Goal: Transaction & Acquisition: Subscribe to service/newsletter

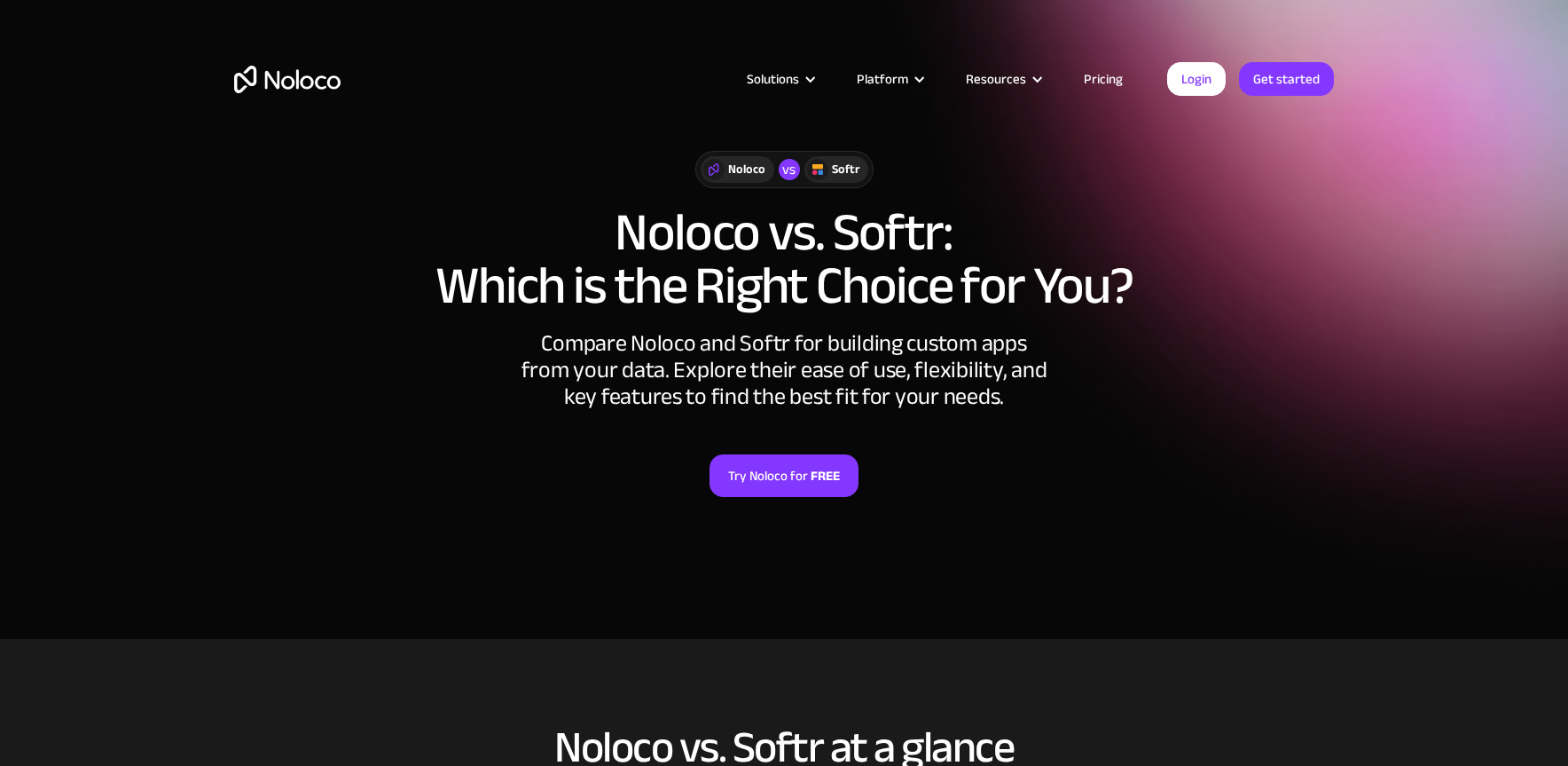
click at [1105, 75] on link "Pricing" at bounding box center [1103, 79] width 83 height 23
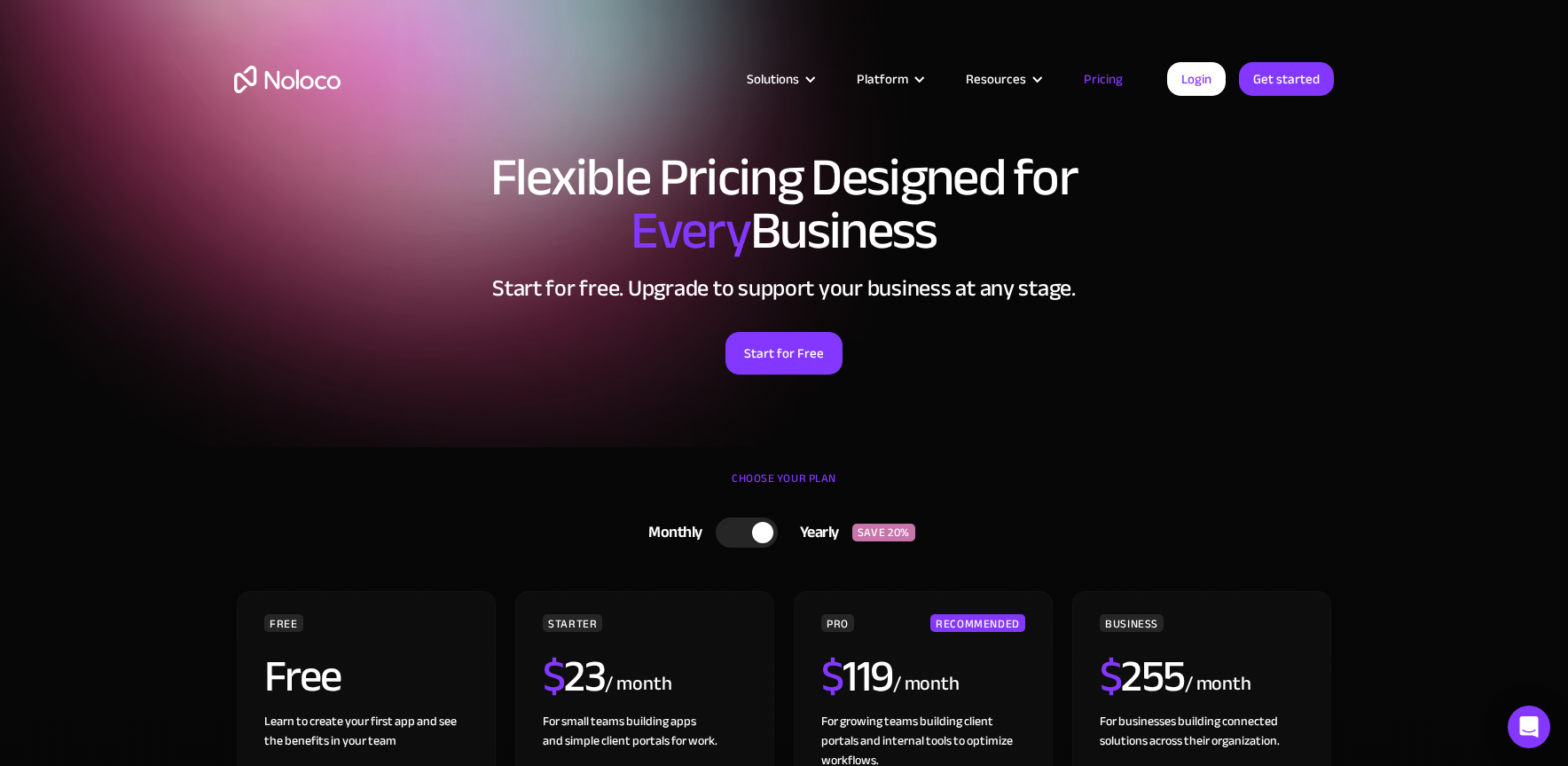
click at [288, 63] on div "Solutions Use Cases Business Types Project Management Keep track of customers, …" at bounding box center [784, 97] width 1135 height 105
click at [289, 71] on img "home" at bounding box center [288, 79] width 106 height 28
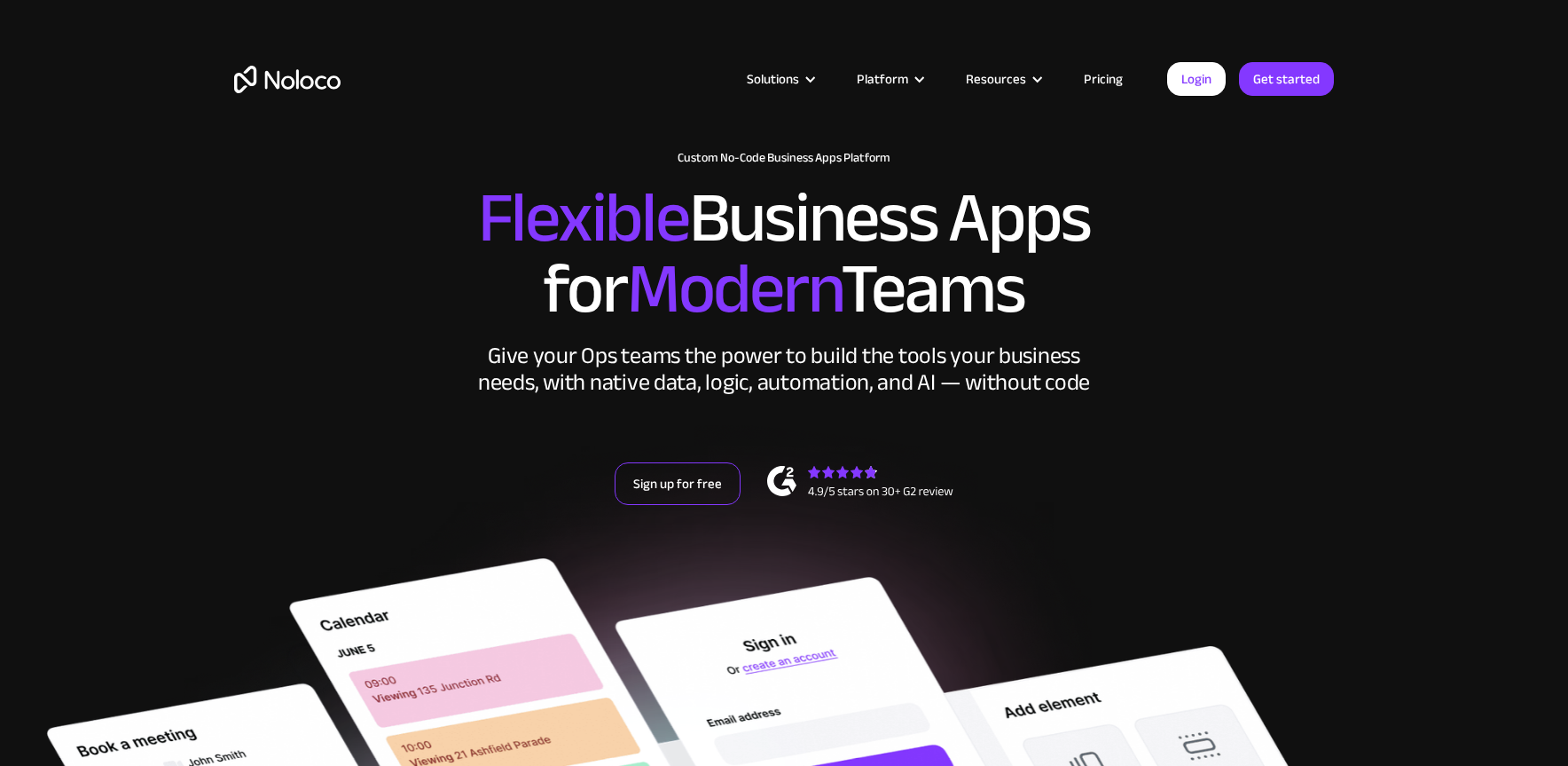
click at [710, 480] on link "Sign up for free" at bounding box center [678, 484] width 126 height 43
